Goal: Task Accomplishment & Management: Use online tool/utility

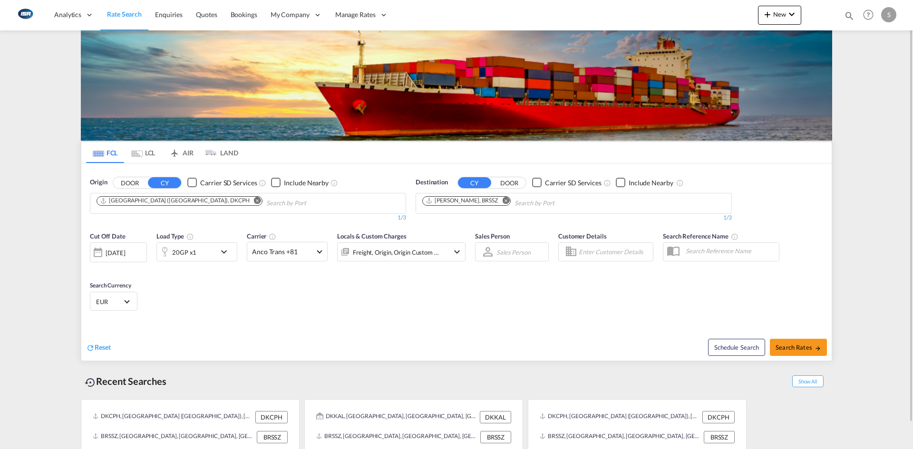
click at [148, 148] on md-tab-item "LCL" at bounding box center [143, 152] width 38 height 21
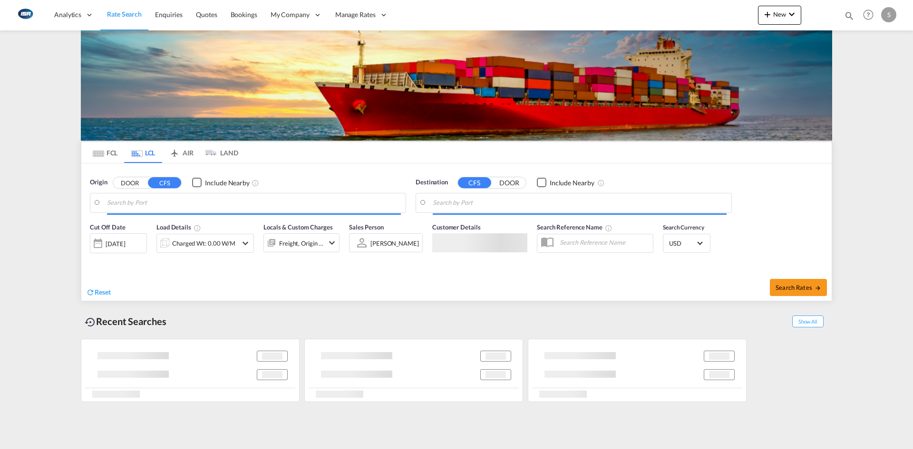
type input "DK-9610, [GEOGRAPHIC_DATA], [GEOGRAPHIC_DATA], [GEOGRAPHIC_DATA], [GEOGRAPHIC_D…"
type input "Busan, KRPUS"
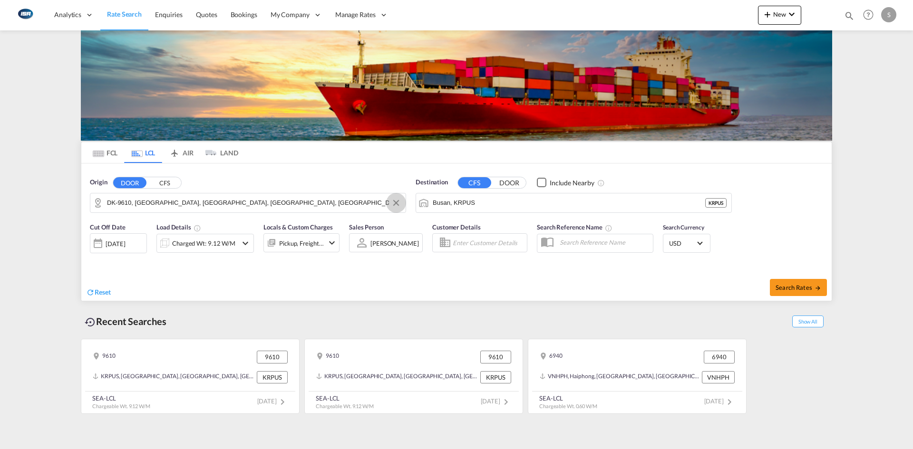
click at [394, 202] on button "Clear Input" at bounding box center [396, 203] width 14 height 14
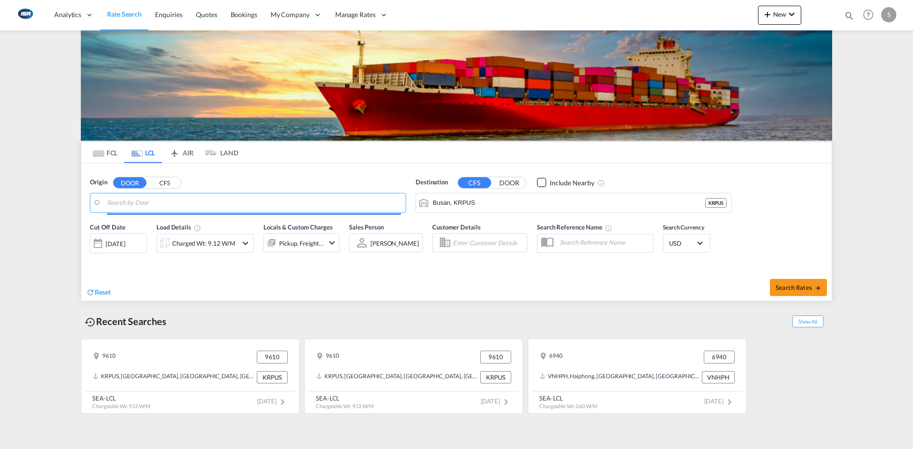
click at [184, 203] on body "Analytics Reports Dashboard Rate Search Enquiries Quotes Bookings" at bounding box center [456, 224] width 913 height 449
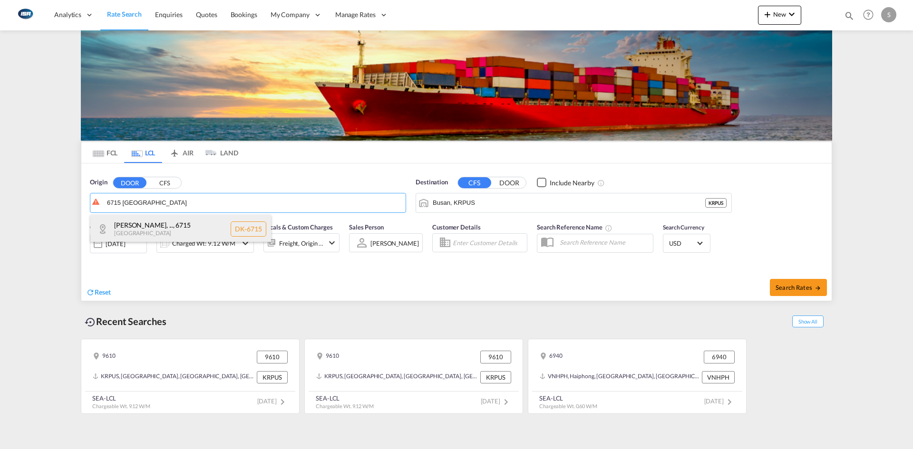
click at [197, 222] on div "[PERSON_NAME], ... , 6715 [GEOGRAPHIC_DATA] DK-6715" at bounding box center [180, 229] width 181 height 29
type input "DK-6715, [GEOGRAPHIC_DATA], [GEOGRAPHIC_DATA], [GEOGRAPHIC_DATA], Forum, [GEOGR…"
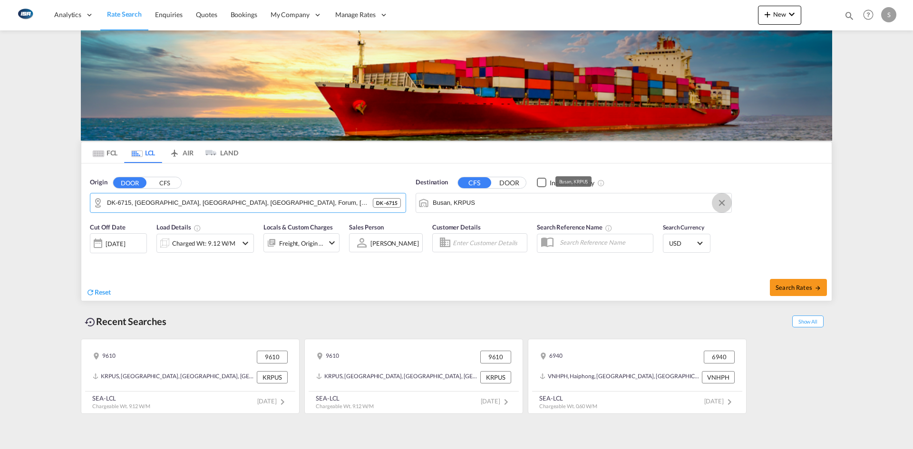
drag, startPoint x: 726, startPoint y: 203, endPoint x: 720, endPoint y: 203, distance: 5.8
click at [724, 203] on button "Clear Input" at bounding box center [722, 203] width 14 height 14
click at [487, 203] on input "Search by Port" at bounding box center [580, 203] width 294 height 14
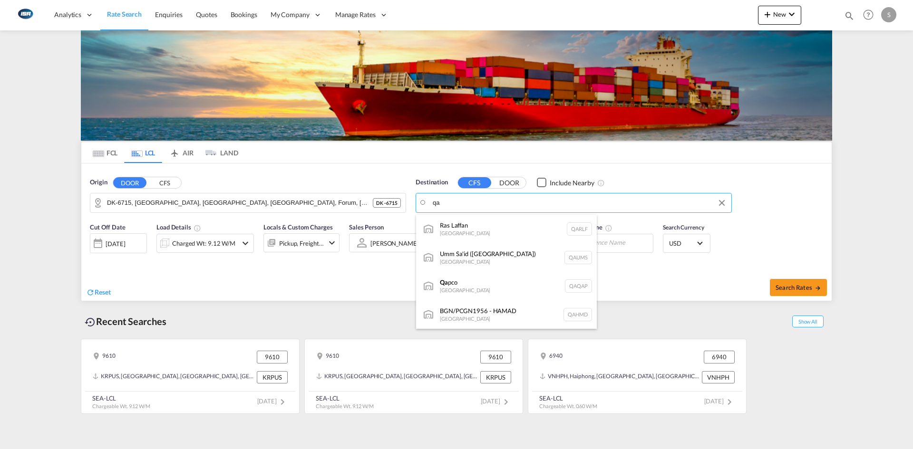
type input "q"
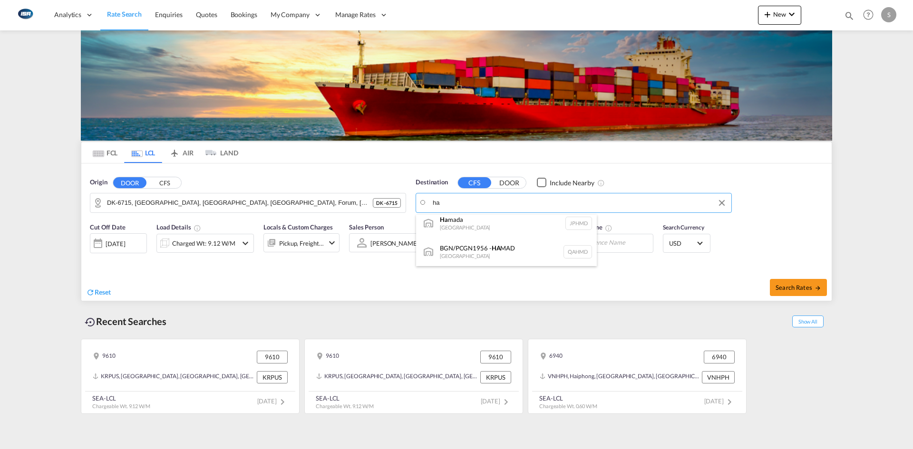
type input "h"
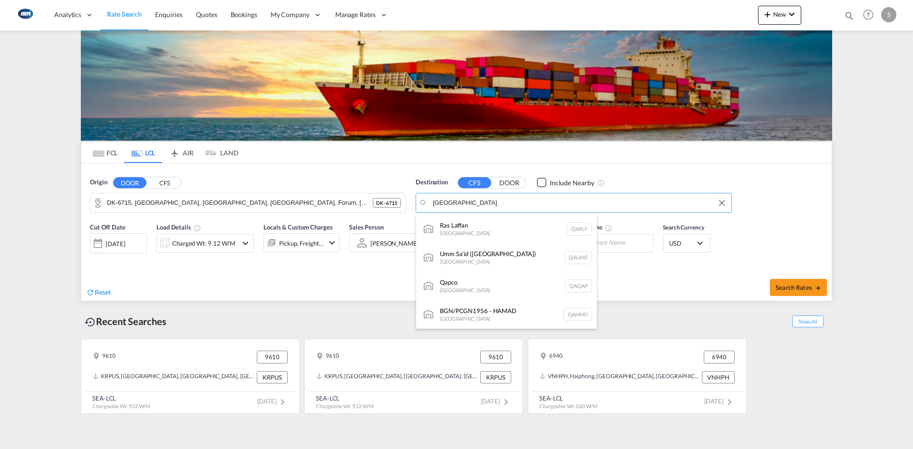
type input "[GEOGRAPHIC_DATA]"
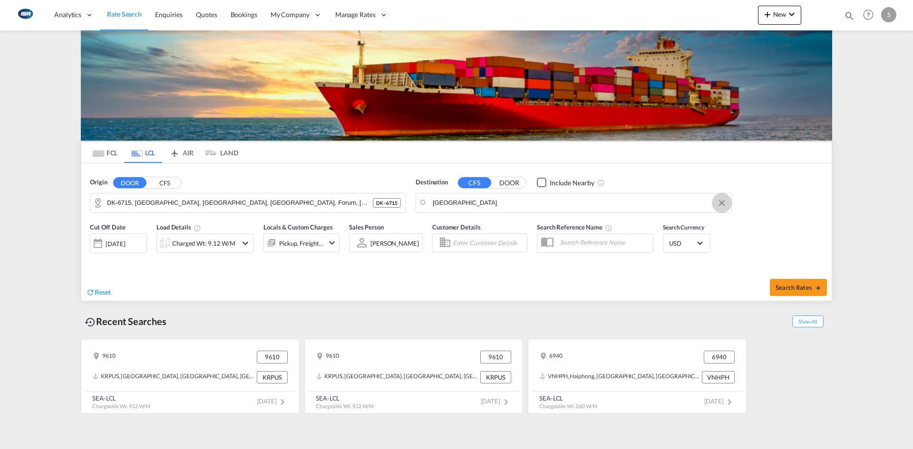
drag, startPoint x: 724, startPoint y: 202, endPoint x: 680, endPoint y: 201, distance: 44.2
click at [724, 202] on button "Clear Input" at bounding box center [722, 203] width 14 height 14
click at [468, 203] on input "Search by Port" at bounding box center [580, 203] width 294 height 14
click at [475, 254] on div "Doha [GEOGRAPHIC_DATA] [GEOGRAPHIC_DATA]" at bounding box center [506, 257] width 181 height 29
type input "[GEOGRAPHIC_DATA], QADOH"
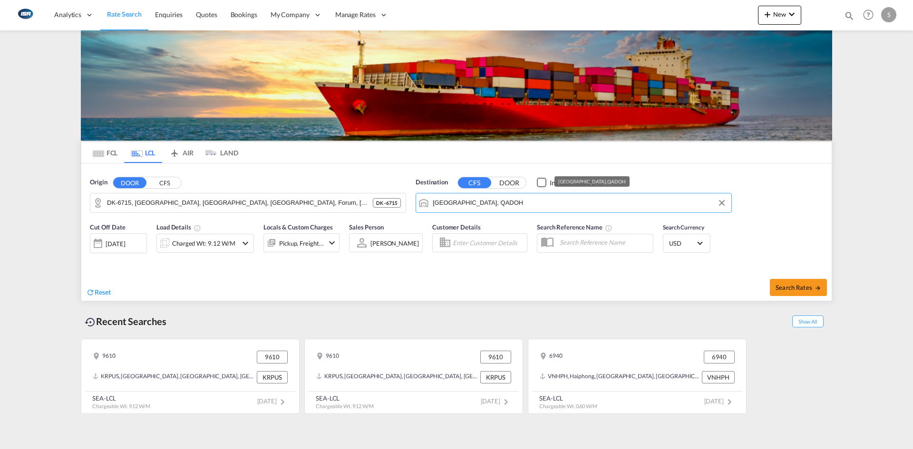
click at [508, 204] on input "[GEOGRAPHIC_DATA], QADOH" at bounding box center [580, 203] width 294 height 14
